Goal: Information Seeking & Learning: Learn about a topic

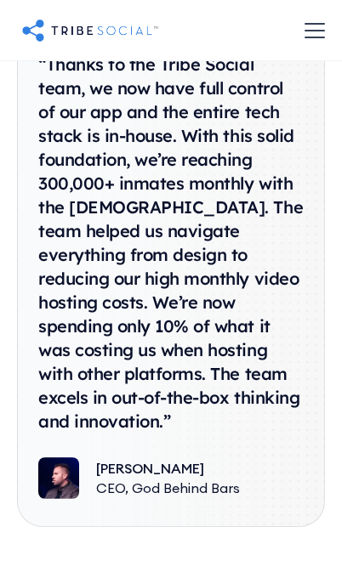
scroll to position [8849, 0]
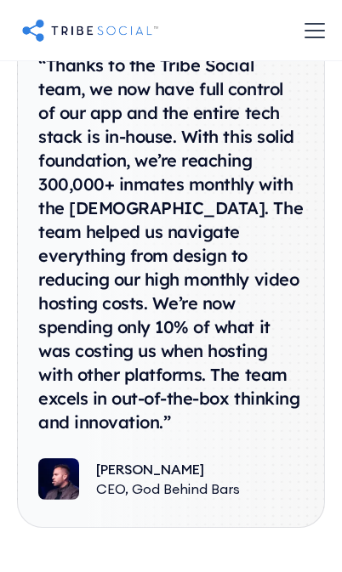
click at [124, 386] on div "“Thanks to the Tribe Social team, we now have full control of our app and the e…" at bounding box center [170, 244] width 265 height 381
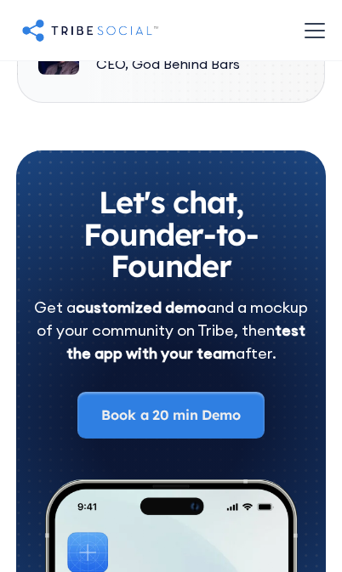
scroll to position [9272, 0]
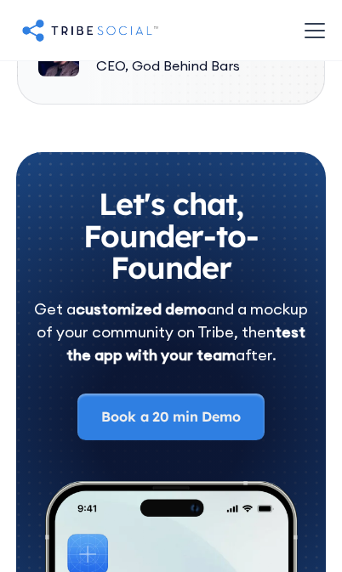
click at [312, 32] on div "menu" at bounding box center [314, 30] width 41 height 41
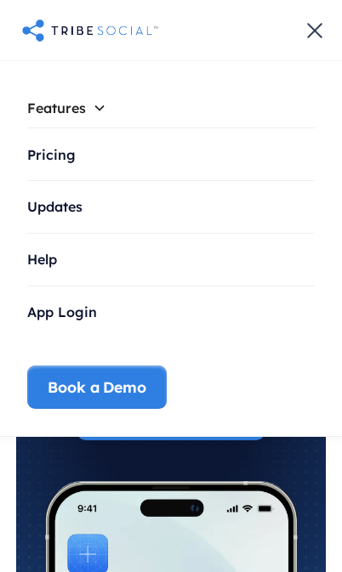
click at [241, 120] on div "Features" at bounding box center [170, 107] width 287 height 39
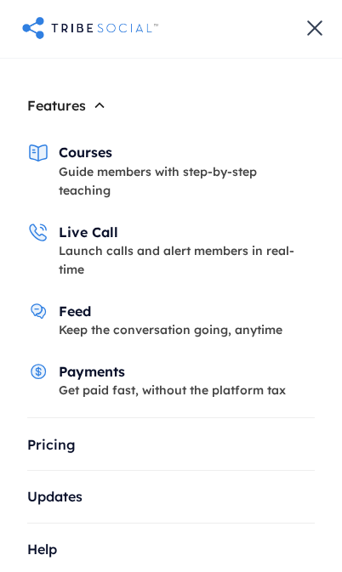
scroll to position [9711, 0]
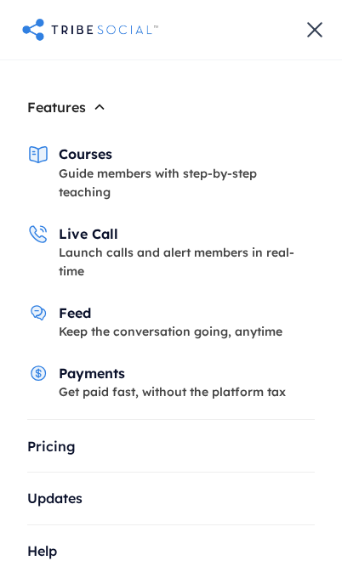
click at [212, 555] on link "Help" at bounding box center [170, 551] width 287 height 53
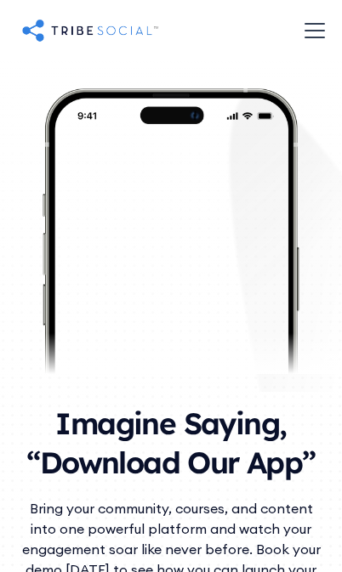
click at [314, 19] on div "menu" at bounding box center [314, 30] width 41 height 41
